Goal: Information Seeking & Learning: Check status

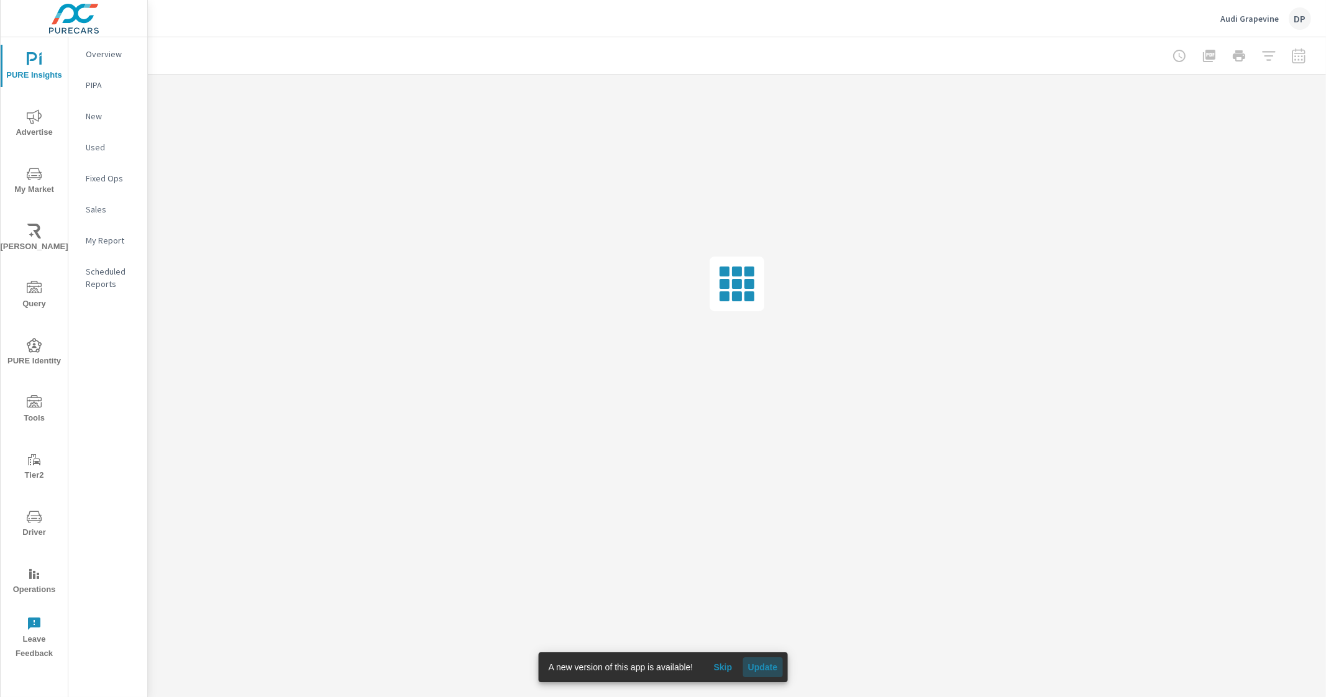
click at [767, 667] on span "Update" at bounding box center [762, 667] width 30 height 11
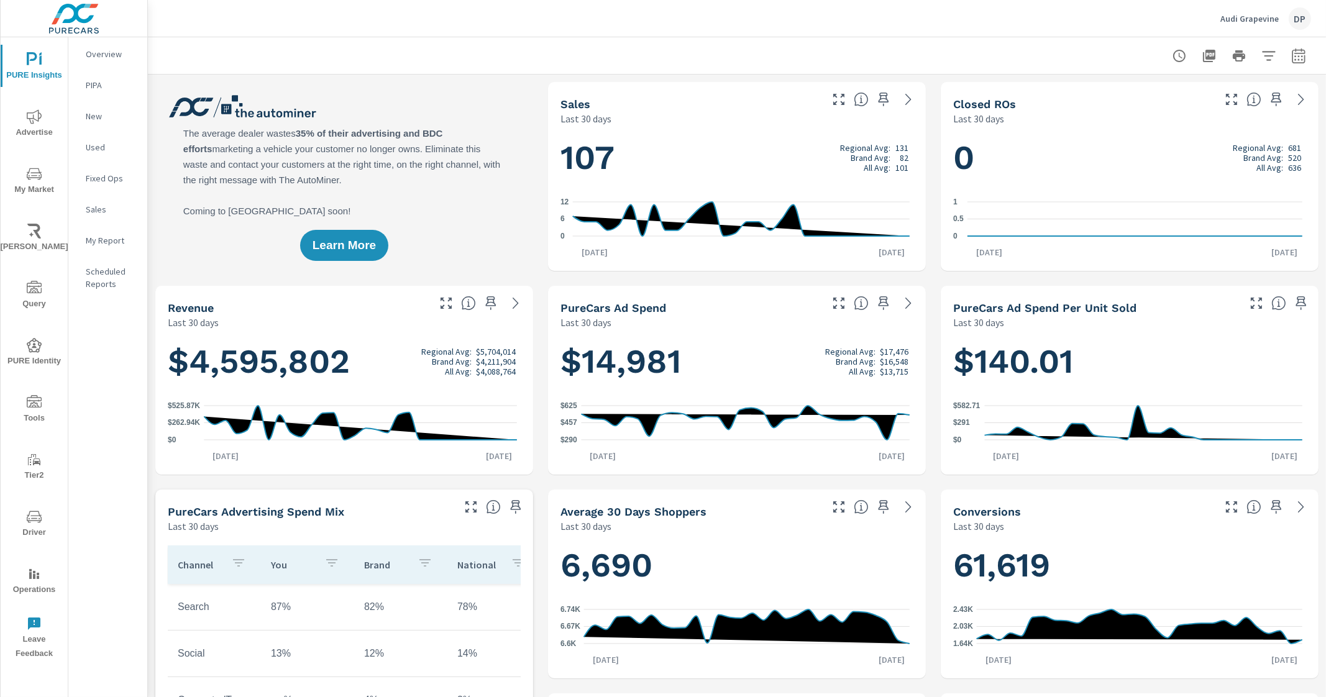
drag, startPoint x: 835, startPoint y: 145, endPoint x: 916, endPoint y: 143, distance: 80.8
click at [915, 143] on div "107 Regional Avg: 131 Brand Avg: 82 All Avg: 101 0 6 12 Aug 11th Sep 9th" at bounding box center [737, 197] width 378 height 145
drag, startPoint x: 820, startPoint y: 349, endPoint x: 899, endPoint y: 352, distance: 79.5
click at [899, 352] on div "Regional Avg: $17,476" at bounding box center [866, 352] width 83 height 10
click at [879, 159] on p "Brand Avg:" at bounding box center [870, 158] width 40 height 10
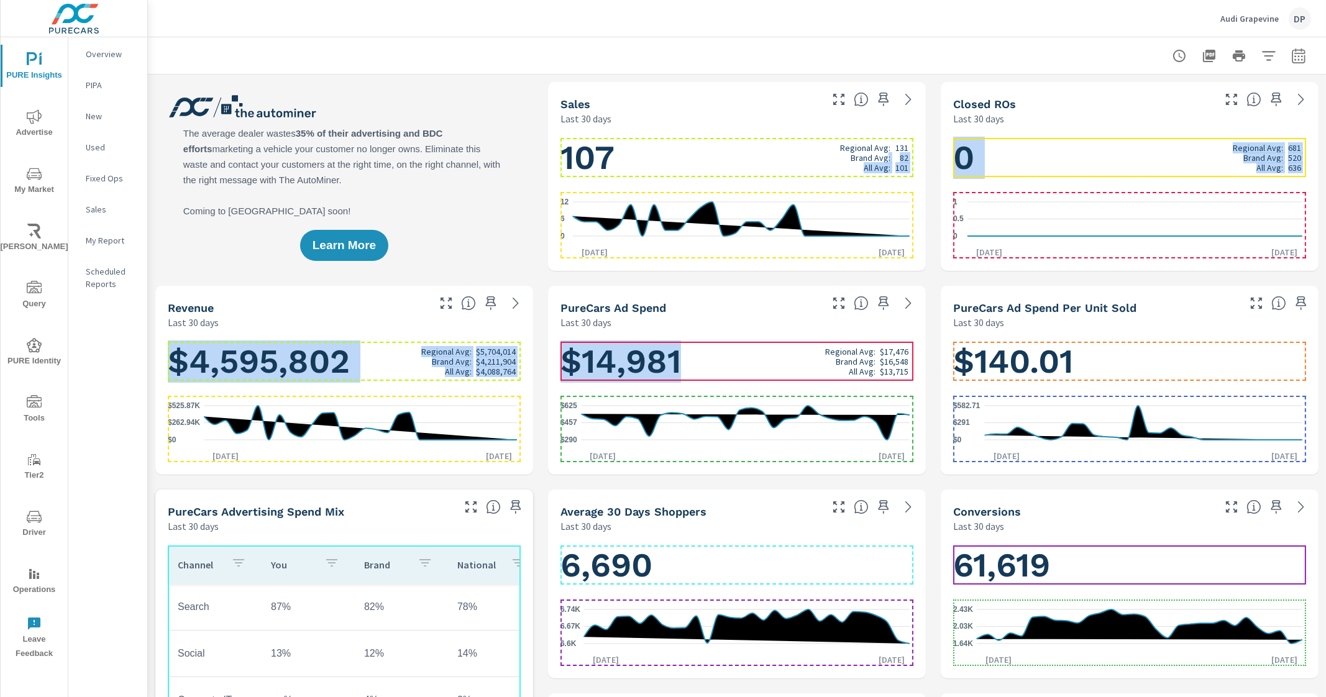
click at [727, 365] on h1 "$14,981 Regional Avg: $17,476 Brand Avg: $16,548 All Avg: $13,715" at bounding box center [736, 361] width 353 height 42
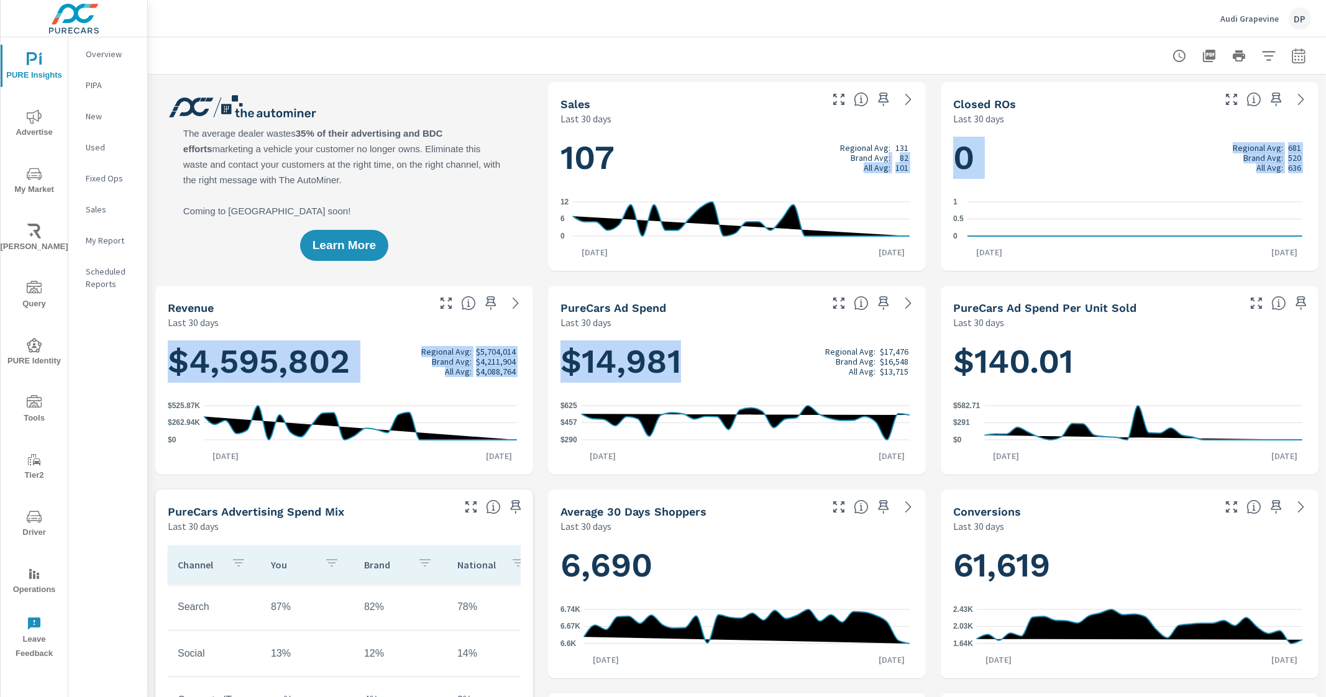
click at [776, 330] on div "$14,981 Regional Avg: $17,476 Brand Avg: $16,548 All Avg: $13,715 $290 $457 $62…" at bounding box center [737, 401] width 378 height 145
click at [694, 352] on h1 "$14,981 Regional Avg: $17,476 Brand Avg: $16,548 All Avg: $13,715" at bounding box center [736, 361] width 353 height 42
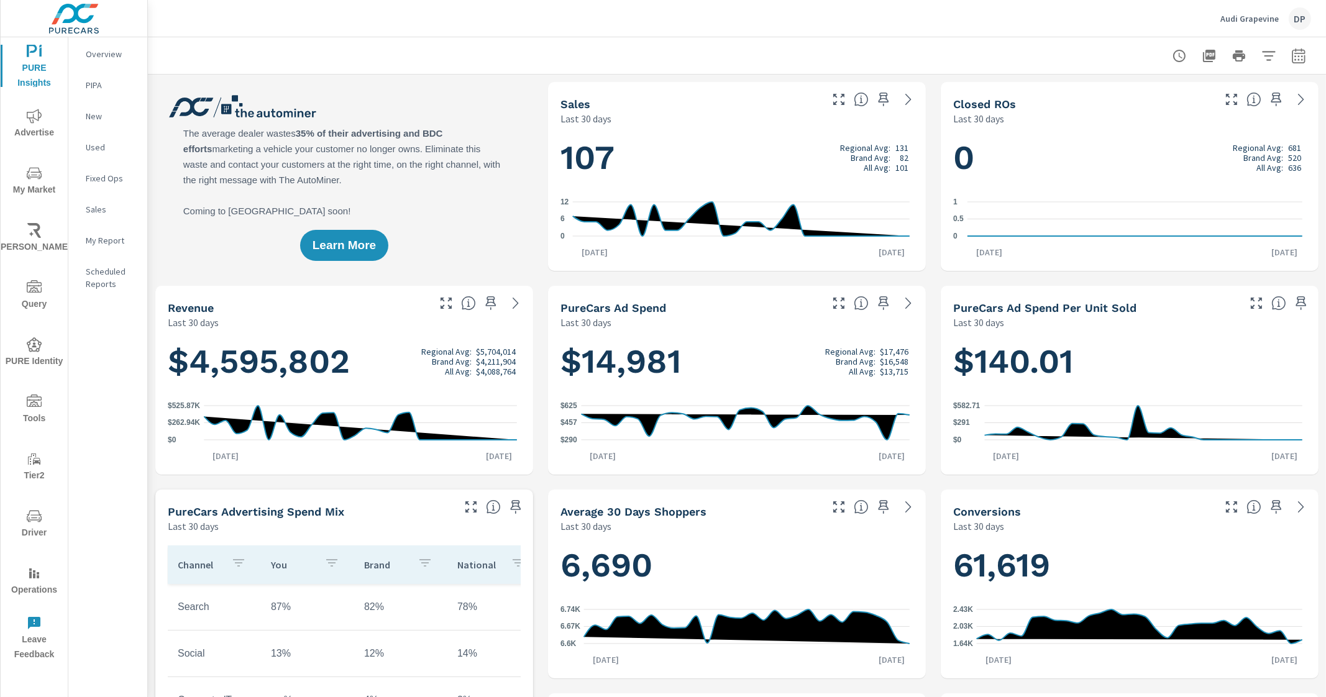
click at [781, 82] on div "Sales Last 30 days" at bounding box center [686, 104] width 276 height 44
click at [845, 171] on div "All Avg:" at bounding box center [867, 168] width 55 height 10
click at [782, 116] on div "Last 30 days" at bounding box center [689, 118] width 258 height 15
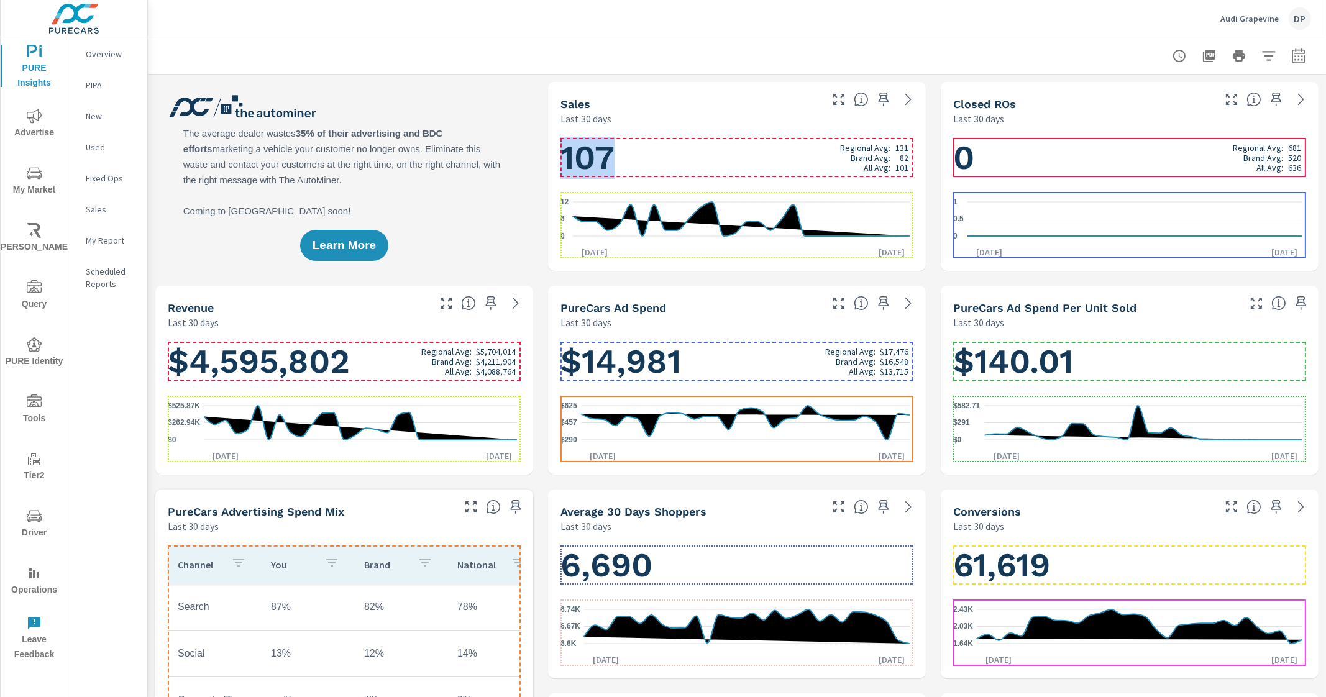
click at [796, 162] on h1 "107 Regional Avg: 131 Brand Avg: 82 All Avg: 101" at bounding box center [736, 158] width 353 height 42
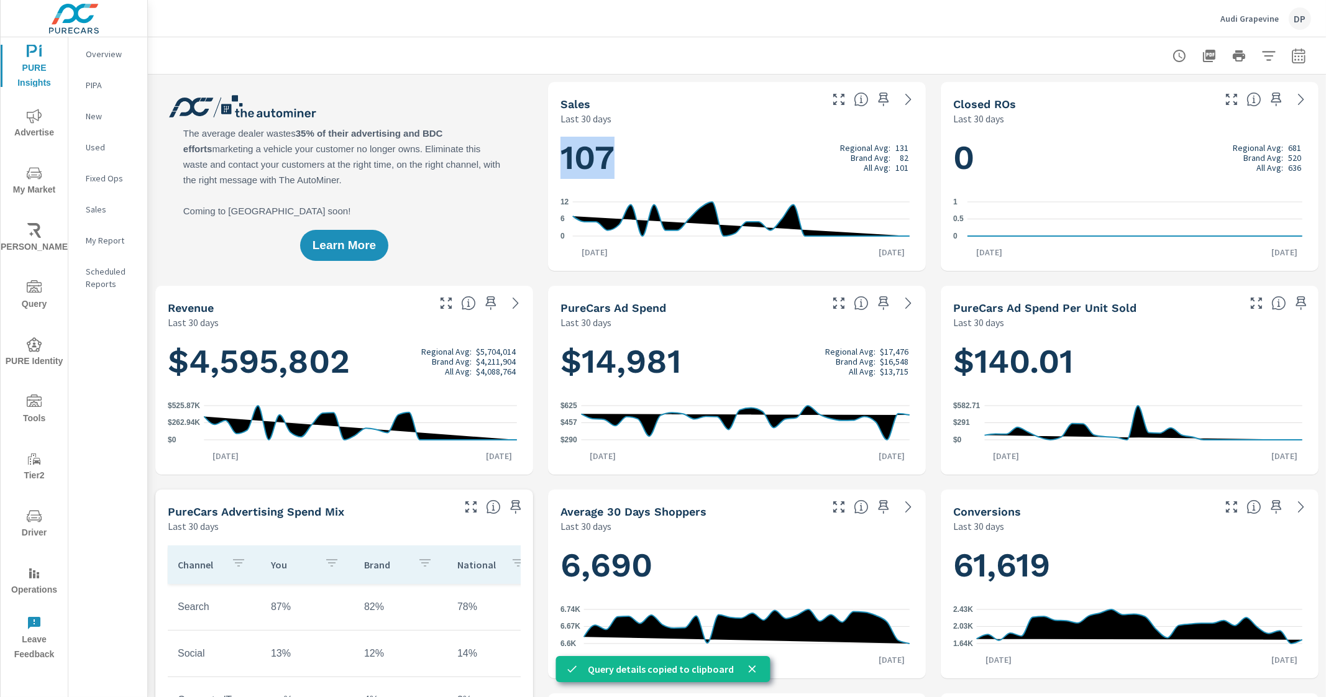
click at [1291, 54] on icon "button" at bounding box center [1298, 55] width 15 height 15
select select "Last 30 days"
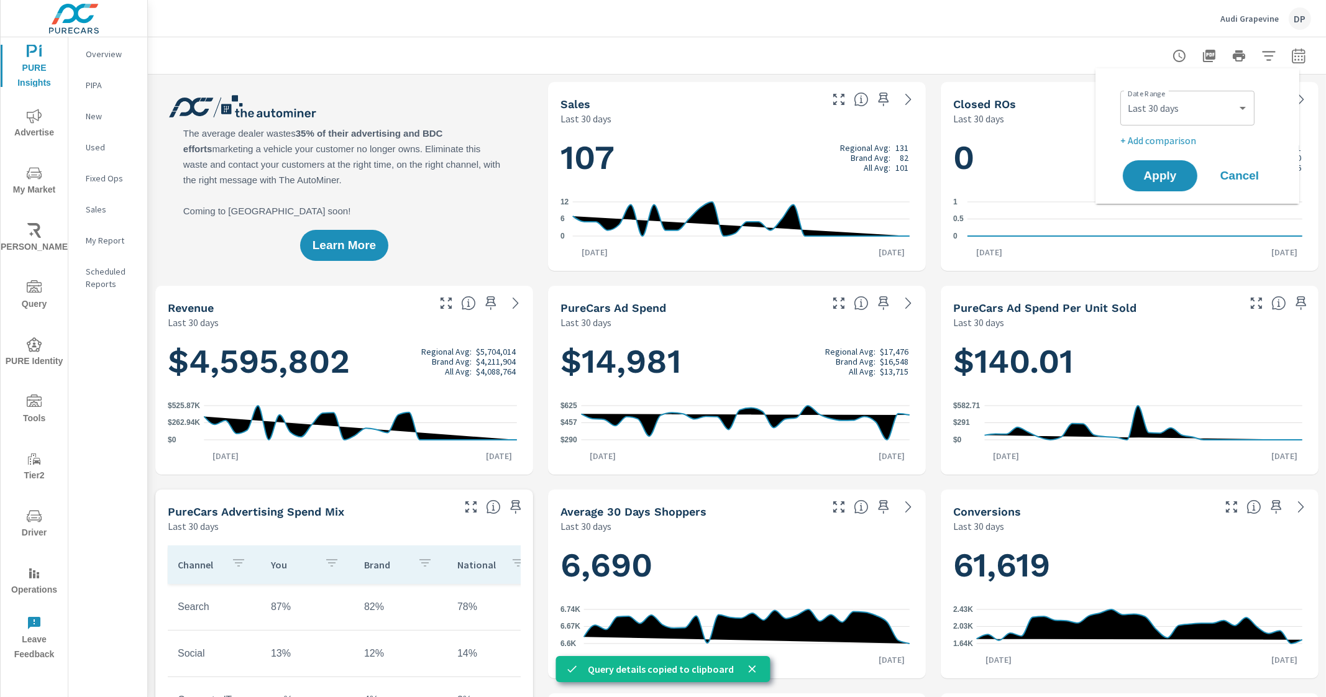
click at [863, 43] on div at bounding box center [737, 55] width 1148 height 37
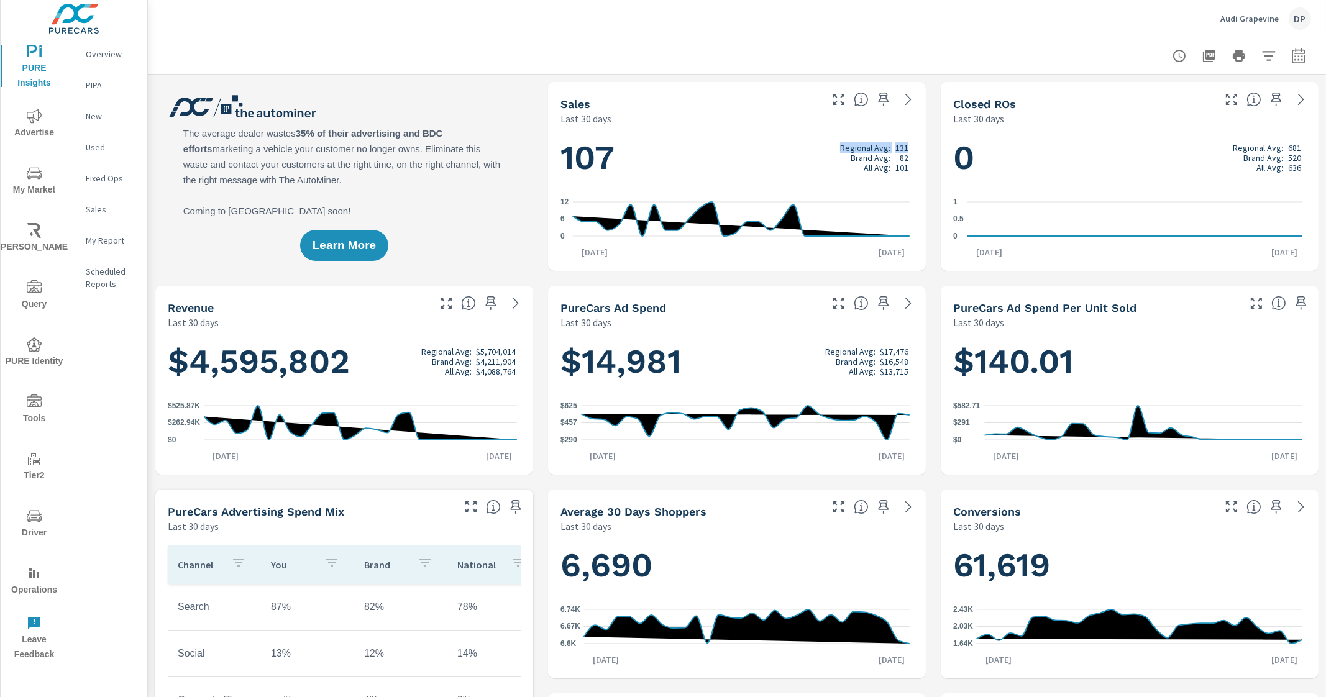
drag, startPoint x: 835, startPoint y: 148, endPoint x: 898, endPoint y: 149, distance: 63.4
click at [898, 149] on div "Regional Avg: 131" at bounding box center [874, 148] width 68 height 10
click at [862, 145] on p "Regional Avg:" at bounding box center [865, 148] width 50 height 10
drag, startPoint x: 832, startPoint y: 144, endPoint x: 898, endPoint y: 147, distance: 65.9
click at [898, 147] on h1 "107 Regional Avg: 131 Brand Avg: 82 All Avg: 101" at bounding box center [736, 158] width 353 height 42
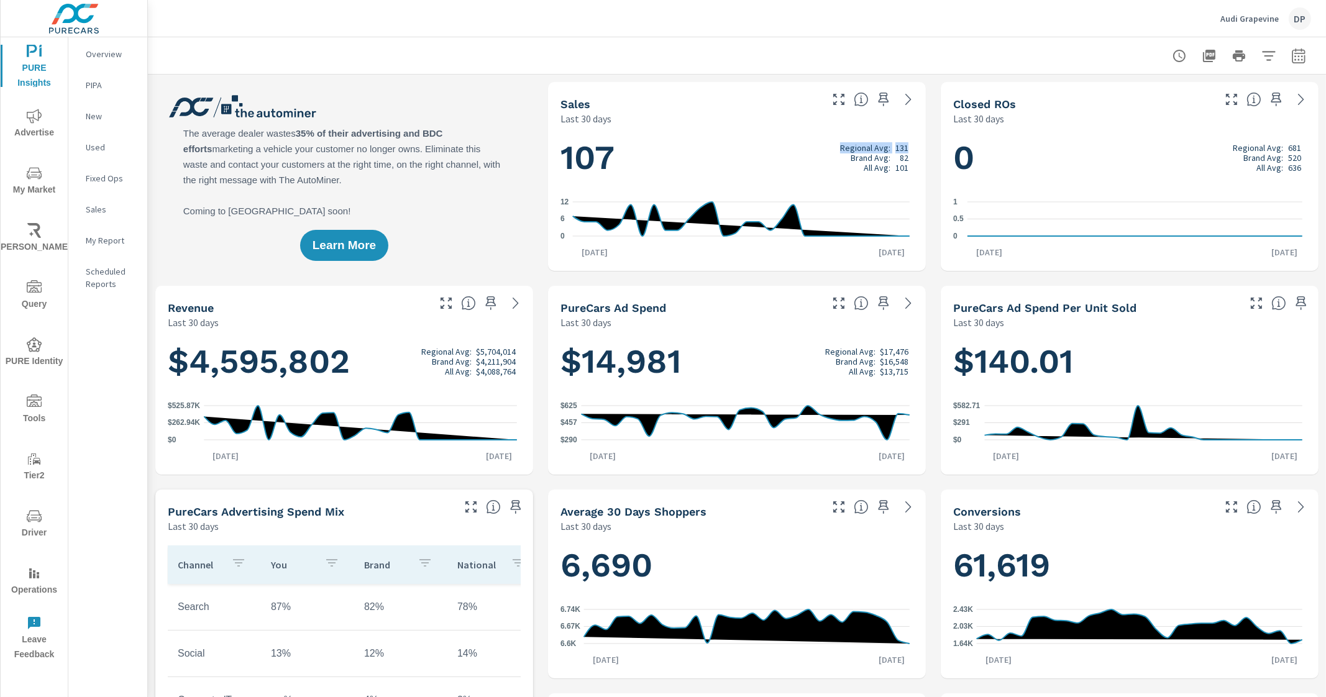
click at [870, 148] on p "Regional Avg:" at bounding box center [865, 148] width 50 height 10
drag, startPoint x: 832, startPoint y: 147, endPoint x: 900, endPoint y: 147, distance: 67.7
click at [900, 147] on h1 "107 Regional Avg: 131 Brand Avg: 82 All Avg: 101" at bounding box center [736, 158] width 353 height 42
click at [864, 153] on p "Brand Avg:" at bounding box center [870, 158] width 40 height 10
drag, startPoint x: 834, startPoint y: 146, endPoint x: 899, endPoint y: 150, distance: 64.7
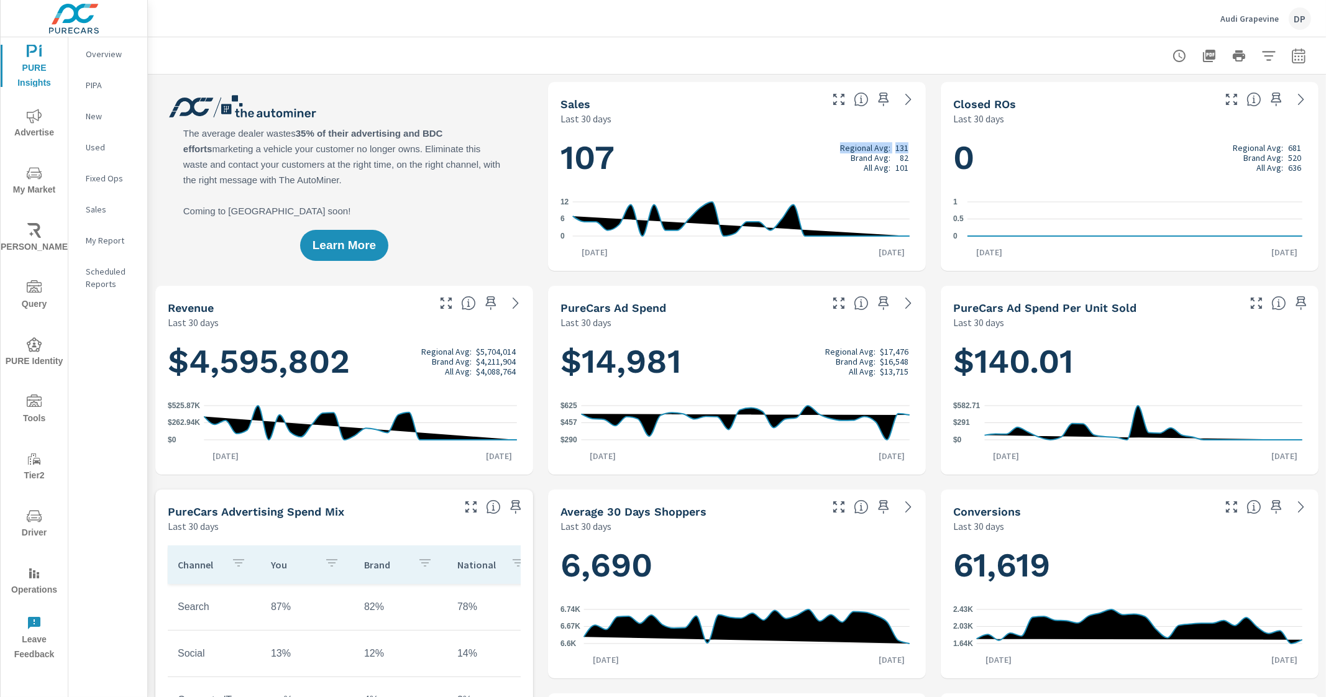
click at [899, 150] on div "Regional Avg: 131" at bounding box center [874, 148] width 68 height 10
click at [734, 150] on h1 "107 Regional Avg: 131 Brand Avg: 82 All Avg: 101" at bounding box center [736, 158] width 353 height 42
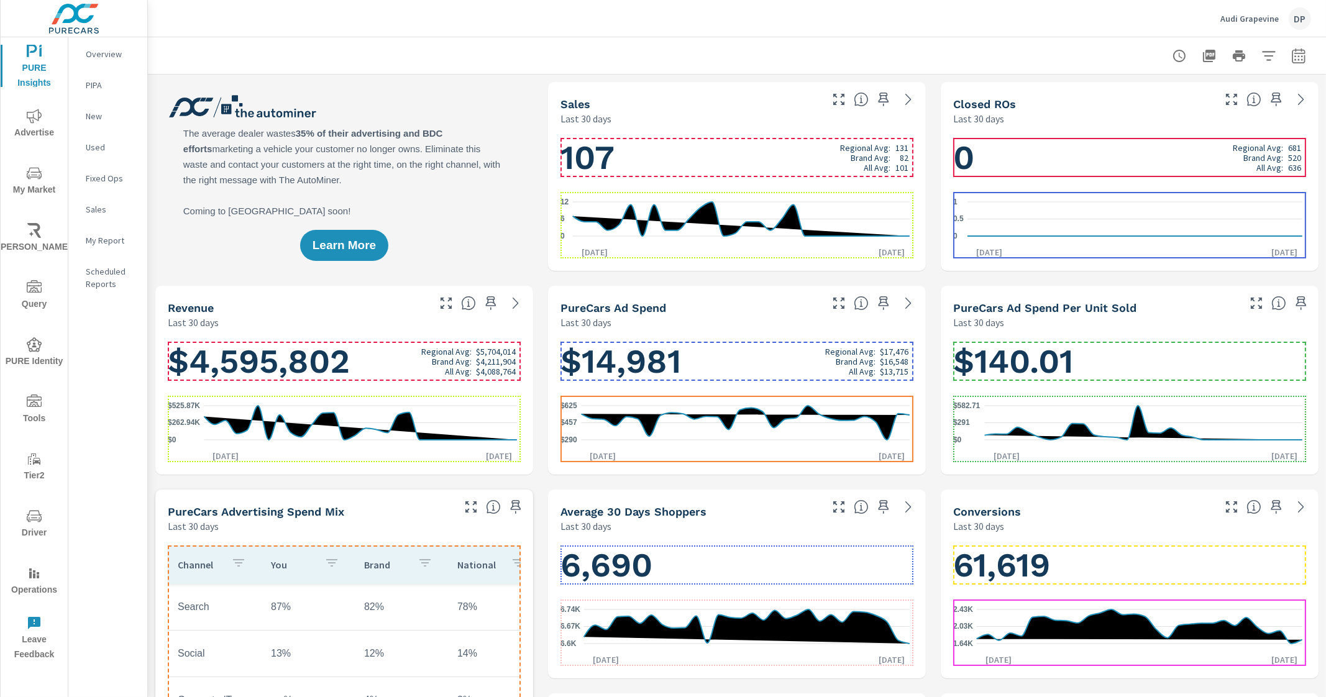
click at [773, 157] on h1 "107 Regional Avg: 131 Brand Avg: 82 All Avg: 101" at bounding box center [736, 158] width 353 height 42
click at [680, 158] on h1 "107 Regional Avg: 131 Brand Avg: 82 All Avg: 101" at bounding box center [736, 158] width 353 height 42
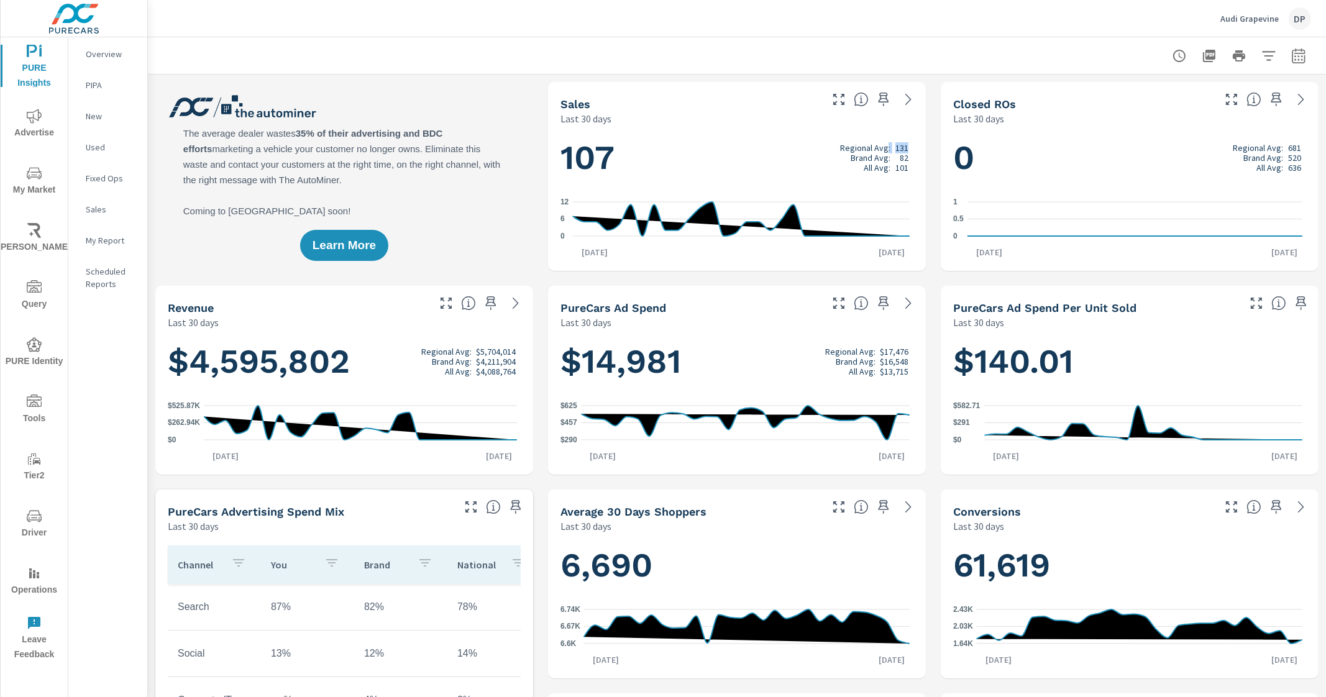
drag, startPoint x: 882, startPoint y: 145, endPoint x: 900, endPoint y: 144, distance: 18.0
click at [900, 144] on div "Regional Avg: 131" at bounding box center [874, 148] width 68 height 10
drag, startPoint x: 1223, startPoint y: 147, endPoint x: 1287, endPoint y: 141, distance: 64.2
click at [1287, 143] on div "Regional Avg: 681" at bounding box center [1266, 148] width 68 height 10
